Goal: Communication & Community: Participate in discussion

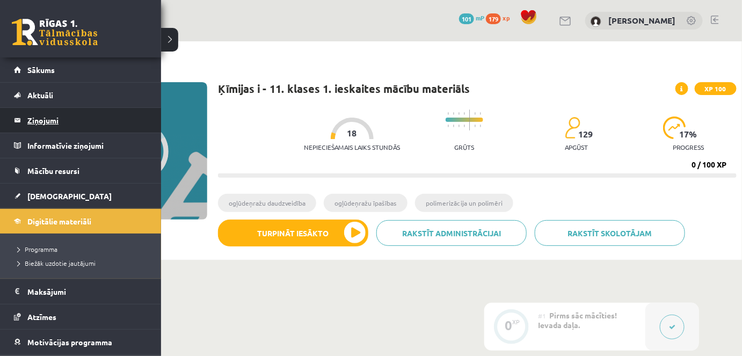
click at [34, 124] on legend "Ziņojumi 0" at bounding box center [87, 120] width 120 height 25
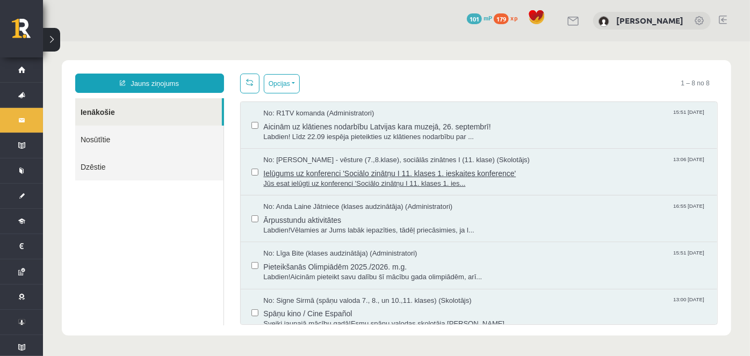
click at [314, 178] on span "Jūs esat ielūgti uz konferenci 'Sociālo zinātņu I 11. klases 1. ies..." at bounding box center [484, 183] width 443 height 10
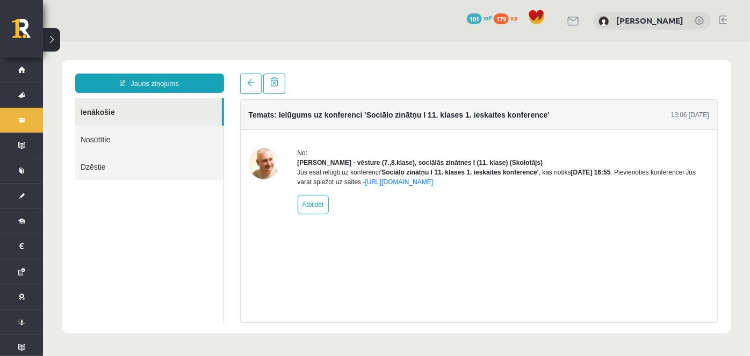
click at [571, 72] on div "Jauns ziņojums Ienākošie Nosūtītie Dzēstie ********* ********* ******* Temats: …" at bounding box center [395, 196] width 669 height 273
click at [393, 185] on link "[URL][DOMAIN_NAME]" at bounding box center [399, 182] width 68 height 8
click at [433, 185] on link "[URL][DOMAIN_NAME]" at bounding box center [399, 182] width 68 height 8
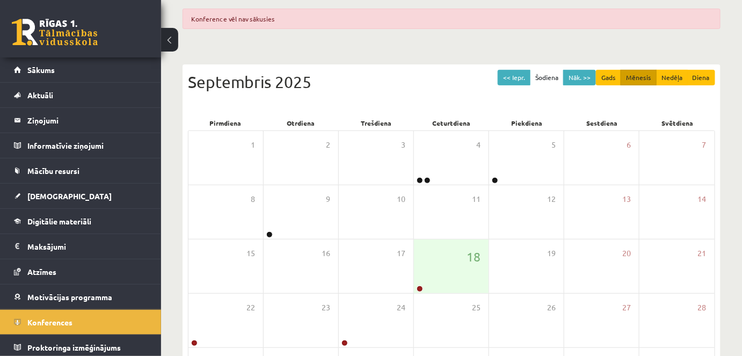
scroll to position [97, 0]
click at [418, 287] on link at bounding box center [420, 289] width 6 height 6
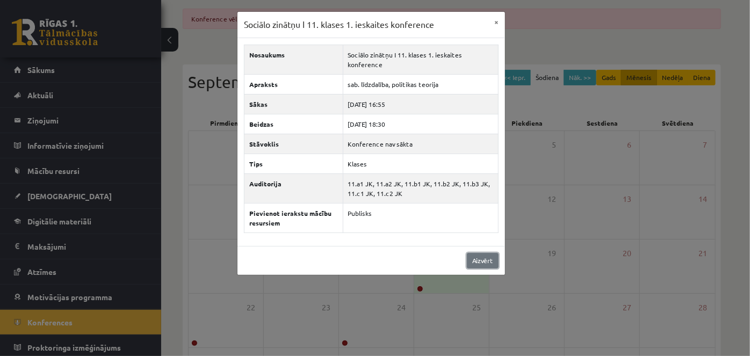
click at [478, 255] on link "Aizvērt" at bounding box center [483, 261] width 32 height 16
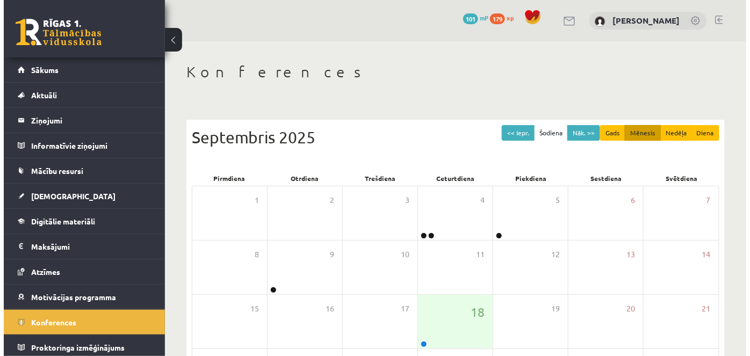
scroll to position [97, 0]
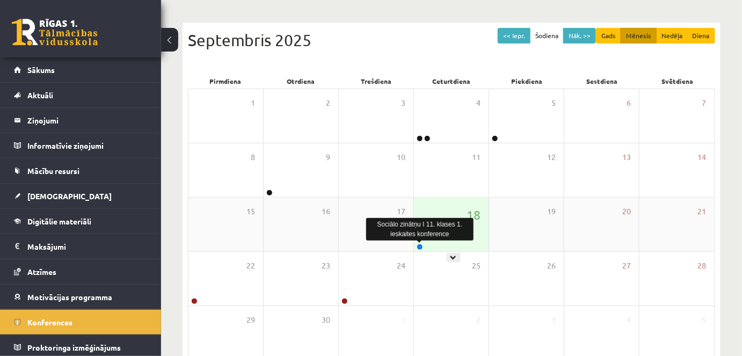
click at [419, 244] on link at bounding box center [420, 247] width 6 height 6
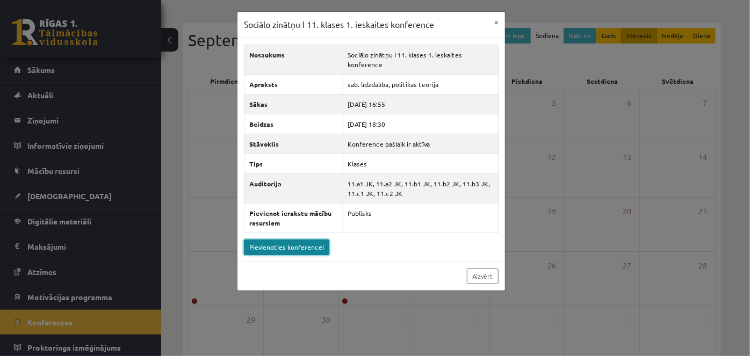
click at [305, 251] on link "Pievienoties konferencei" at bounding box center [286, 248] width 85 height 16
